Goal: Information Seeking & Learning: Learn about a topic

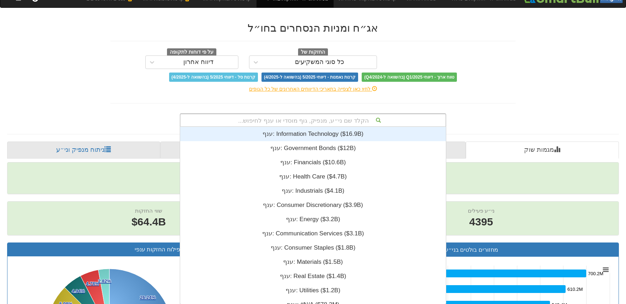
scroll to position [177, 0]
click at [302, 127] on div "הקלד שם ני״ע, מנפיק, גוף מוסדי או ענף לחיפוש... ענף: ‎Information Technology ‎(…" at bounding box center [313, 120] width 267 height 14
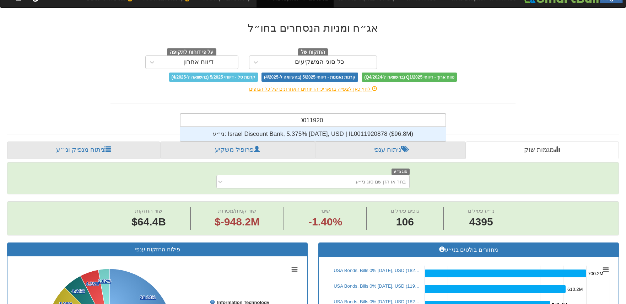
scroll to position [14, 0]
type input "il0011920878"
click at [322, 134] on div "ני״ע: ‎Israel Discount Bank, 5.375% [DATE], USD | IL0011920878 ‎($96.8M)‏" at bounding box center [313, 134] width 266 height 14
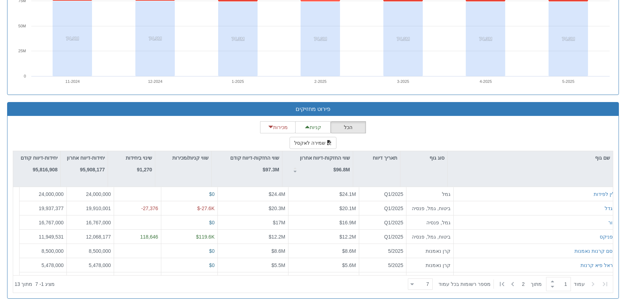
scroll to position [535, 0]
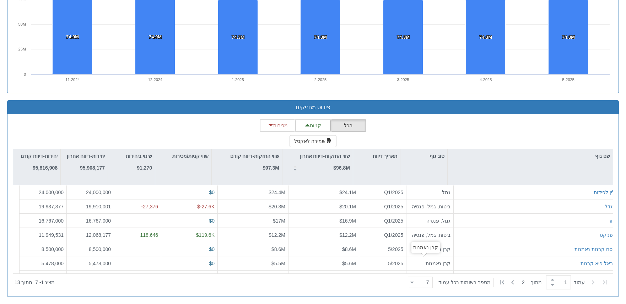
click at [414, 283] on div at bounding box center [412, 283] width 4 height 10
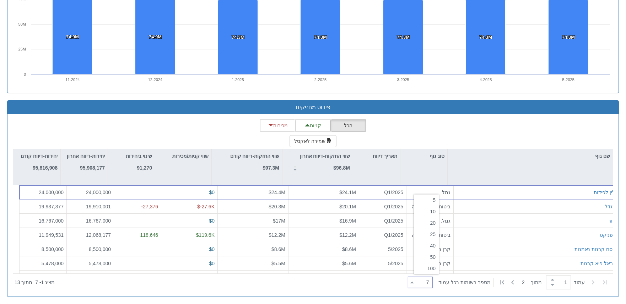
click at [431, 225] on div "20" at bounding box center [426, 222] width 25 height 11
type input "20"
